Goal: Book appointment/travel/reservation

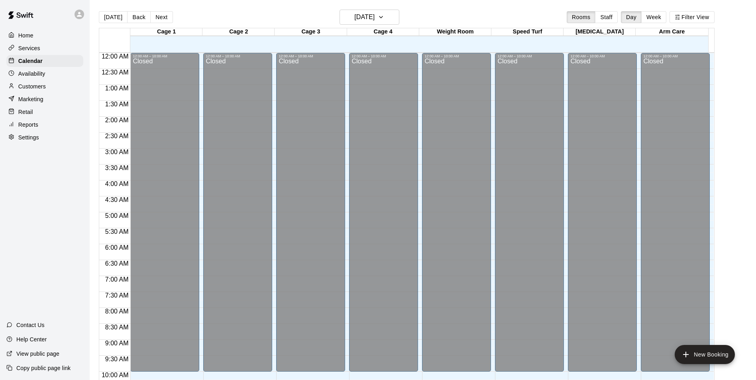
scroll to position [325, 0]
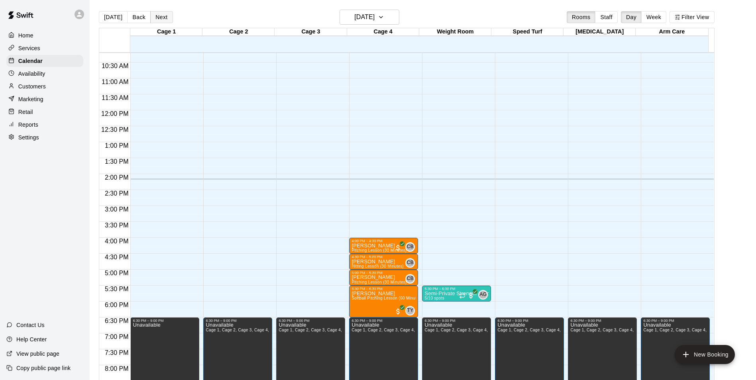
click at [162, 21] on button "Next" at bounding box center [161, 17] width 22 height 12
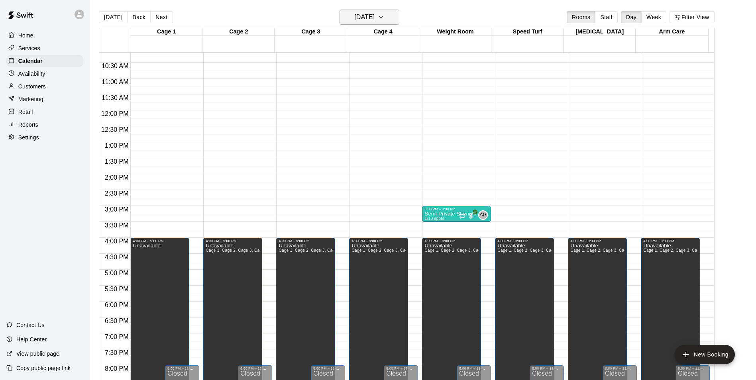
click at [384, 18] on icon "button" at bounding box center [381, 17] width 6 height 10
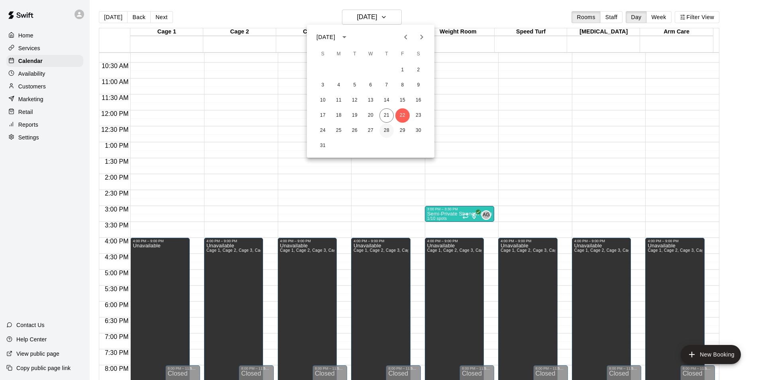
click at [385, 131] on button "28" at bounding box center [386, 130] width 14 height 14
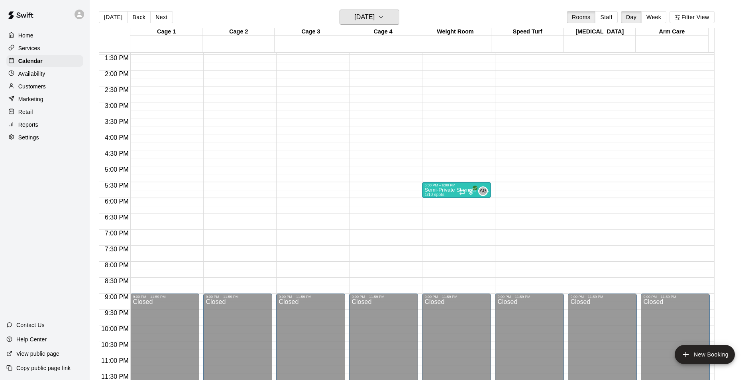
scroll to position [429, 0]
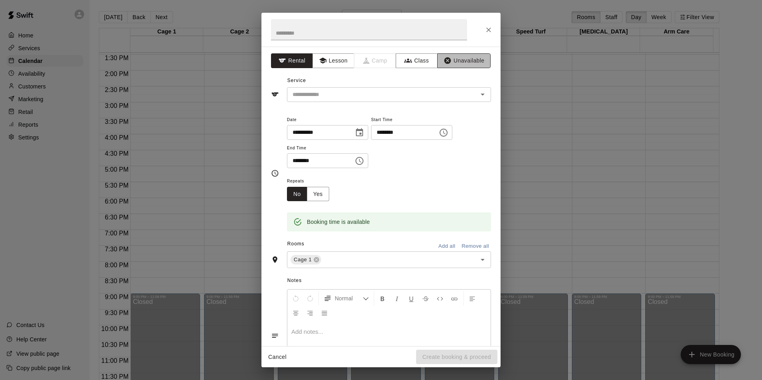
click at [445, 60] on icon "button" at bounding box center [447, 61] width 8 height 8
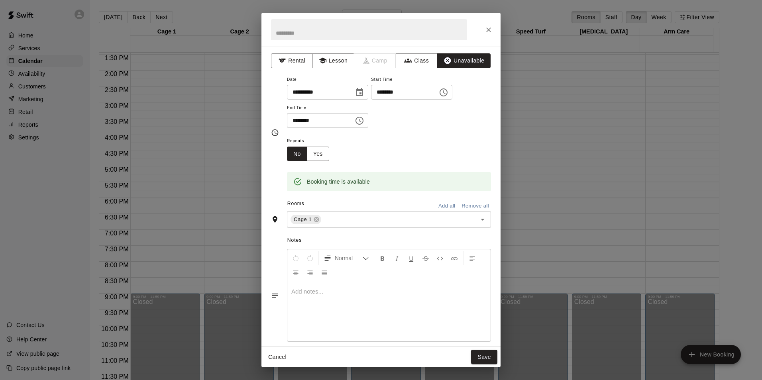
click at [296, 121] on input "********" at bounding box center [317, 120] width 61 height 15
type input "********"
click at [356, 217] on input "text" at bounding box center [393, 220] width 143 height 10
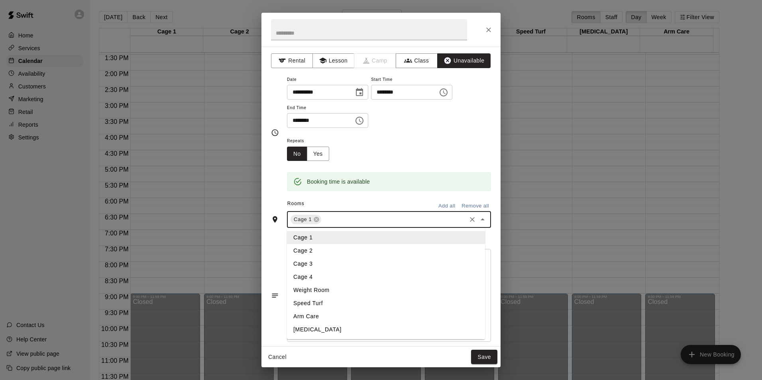
click at [341, 247] on li "Cage 2" at bounding box center [386, 250] width 198 height 13
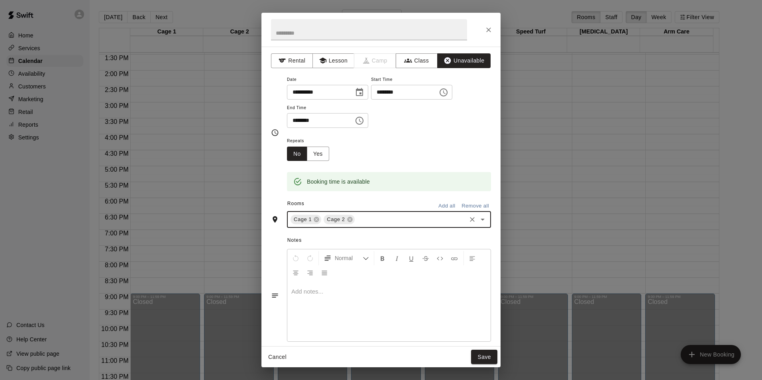
click at [366, 219] on input "text" at bounding box center [410, 220] width 109 height 10
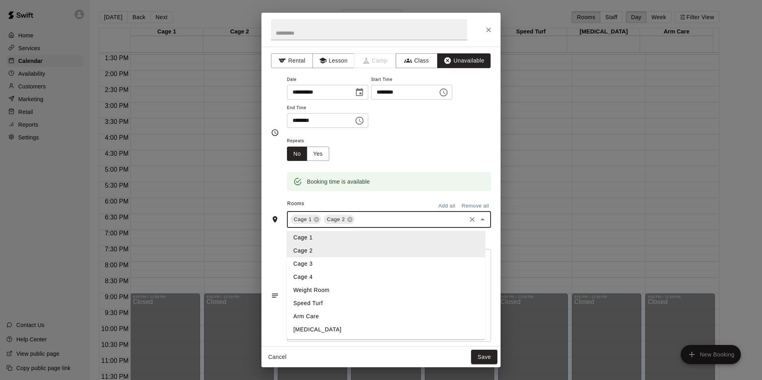
click at [343, 258] on li "Cage 3" at bounding box center [386, 263] width 198 height 13
click at [392, 221] on input "text" at bounding box center [427, 220] width 76 height 10
click at [339, 276] on li "Cage 4" at bounding box center [386, 276] width 198 height 13
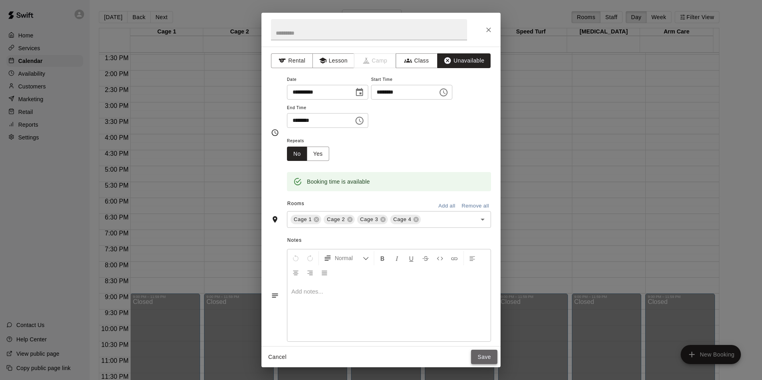
click at [482, 357] on button "Save" at bounding box center [484, 357] width 26 height 15
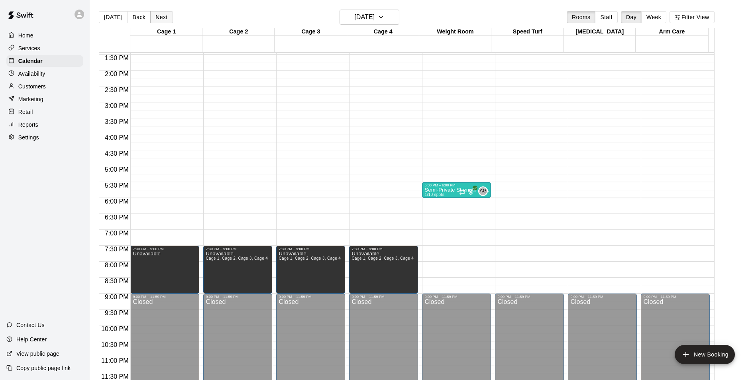
click at [166, 20] on button "Next" at bounding box center [161, 17] width 22 height 12
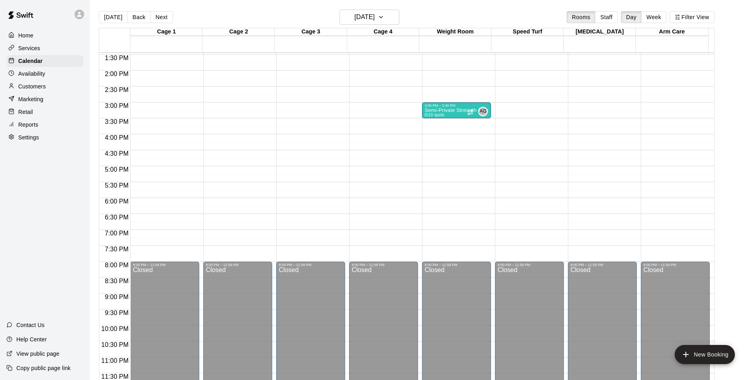
click at [166, 139] on div "12:00 AM – 10:00 AM Closed 8:00 PM – 11:59 PM Closed" at bounding box center [164, 6] width 69 height 765
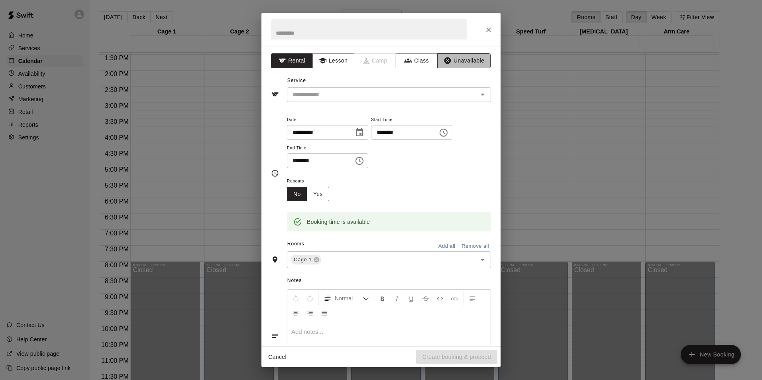
click at [472, 61] on button "Unavailable" at bounding box center [463, 60] width 53 height 15
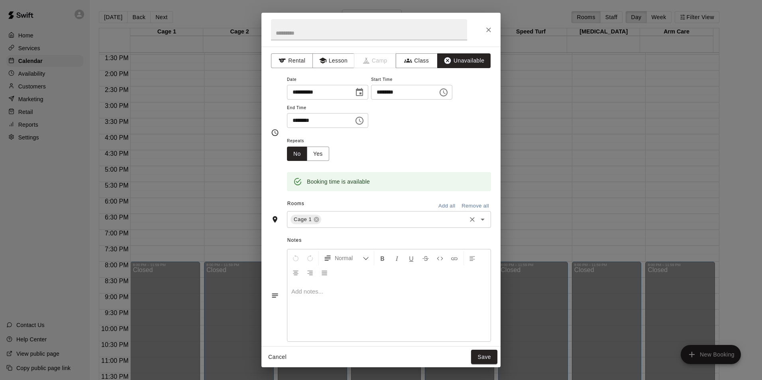
click at [360, 220] on input "text" at bounding box center [393, 220] width 143 height 10
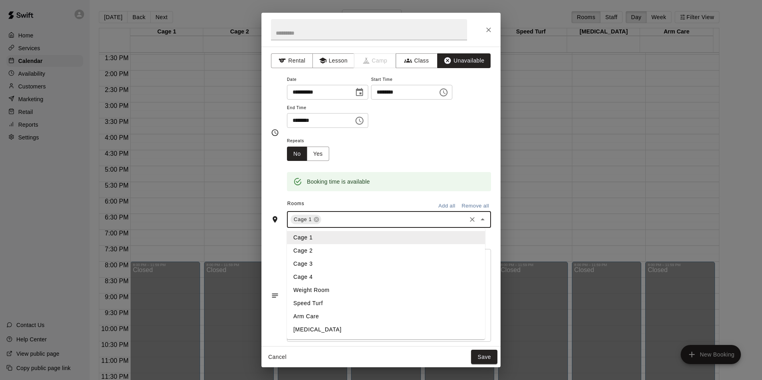
click at [324, 248] on li "Cage 2" at bounding box center [386, 250] width 198 height 13
click at [366, 219] on input "text" at bounding box center [410, 220] width 109 height 10
click at [333, 262] on li "Cage 3" at bounding box center [386, 263] width 198 height 13
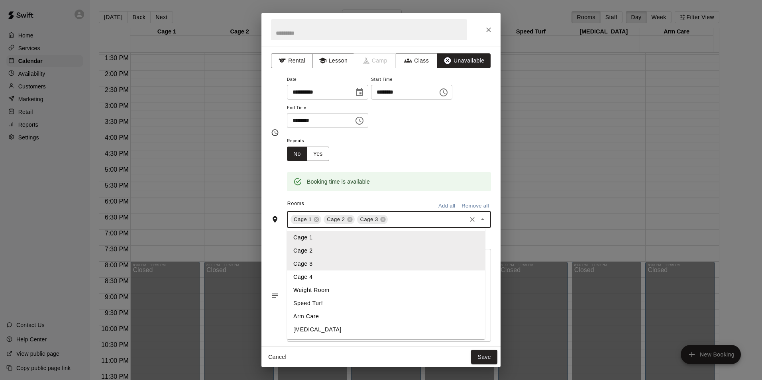
click at [402, 220] on input "text" at bounding box center [427, 220] width 76 height 10
click at [353, 279] on li "Cage 4" at bounding box center [386, 276] width 198 height 13
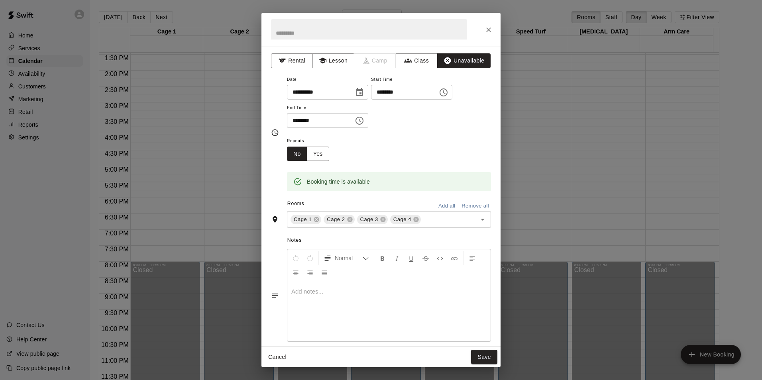
click at [444, 137] on div "Repeats No Yes" at bounding box center [389, 148] width 204 height 25
click at [486, 355] on button "Save" at bounding box center [484, 357] width 26 height 15
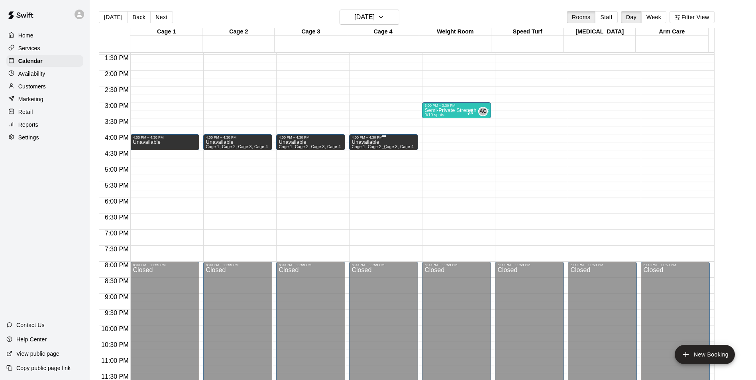
click at [388, 144] on div "Unavailable Cage 1, Cage 2, Cage 3, Cage 4" at bounding box center [382, 329] width 62 height 380
click at [358, 148] on icon "edit" at bounding box center [359, 148] width 10 height 10
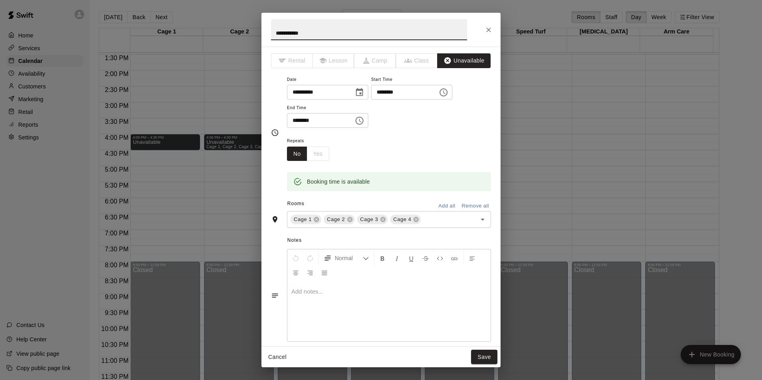
click at [297, 121] on input "********" at bounding box center [317, 120] width 61 height 15
type input "********"
click at [486, 354] on button "Save" at bounding box center [484, 357] width 26 height 15
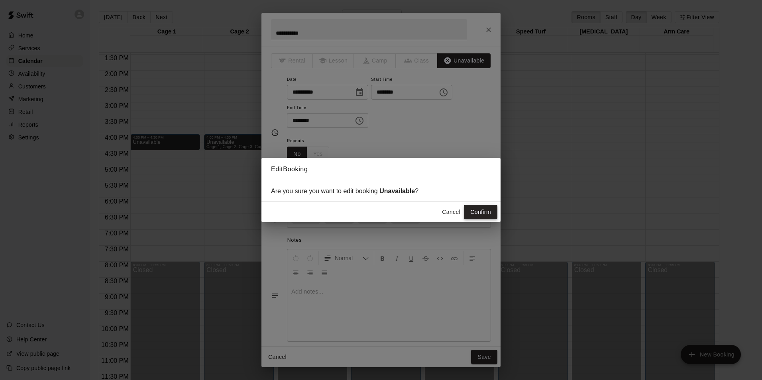
click at [486, 215] on button "Confirm" at bounding box center [480, 212] width 33 height 15
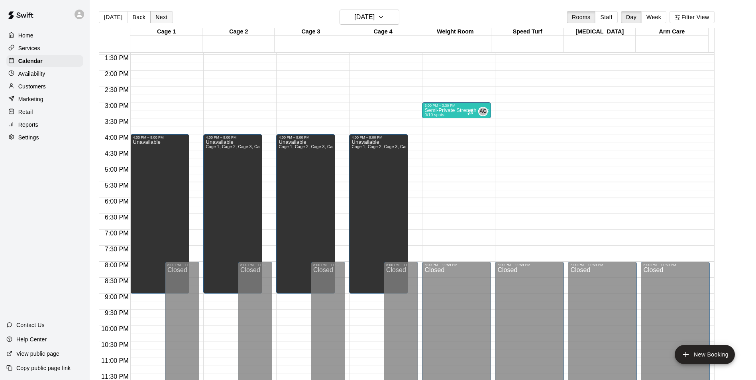
click at [166, 16] on button "Next" at bounding box center [161, 17] width 22 height 12
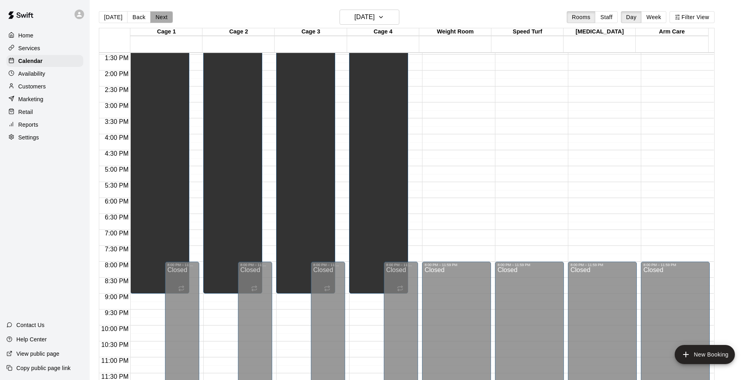
click at [166, 16] on button "Next" at bounding box center [161, 17] width 22 height 12
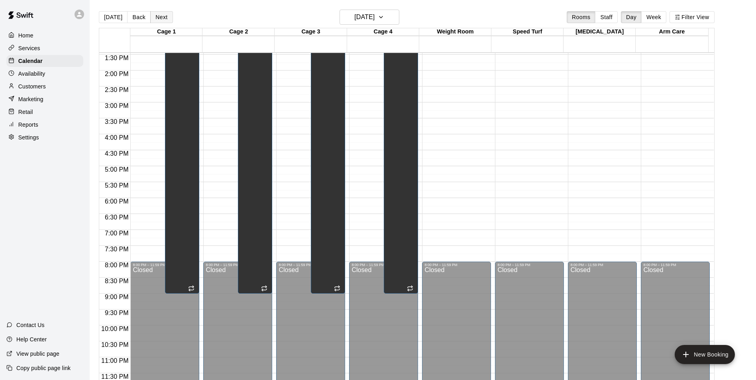
click at [166, 16] on button "Next" at bounding box center [161, 17] width 22 height 12
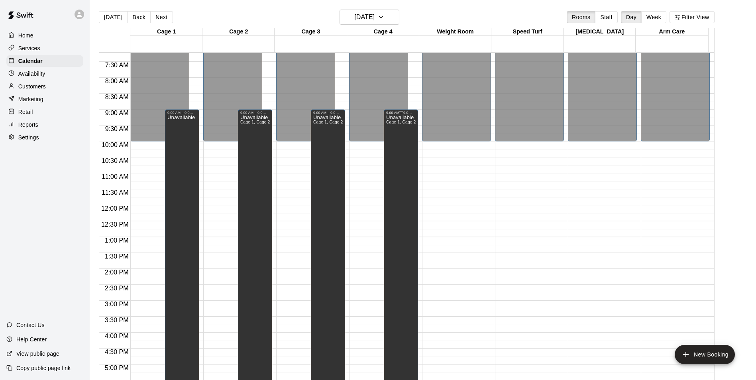
scroll to position [190, 0]
